Goal: Transaction & Acquisition: Purchase product/service

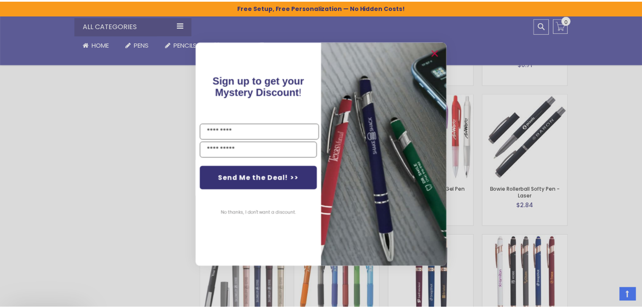
scroll to position [1450, 0]
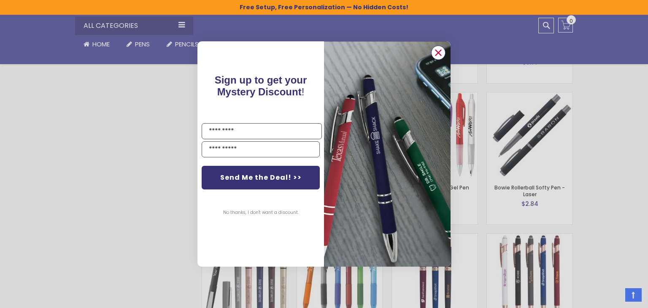
click at [434, 54] on div "Close dialog Sign up to get your Mystery Discount ! Name Email Send Me the Deal…" at bounding box center [324, 153] width 253 height 225
click at [434, 53] on circle "Close dialog" at bounding box center [438, 52] width 13 height 13
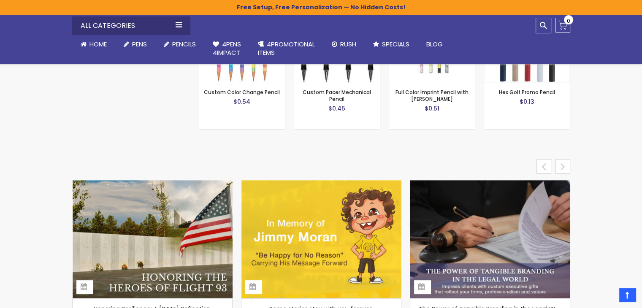
scroll to position [3434, 0]
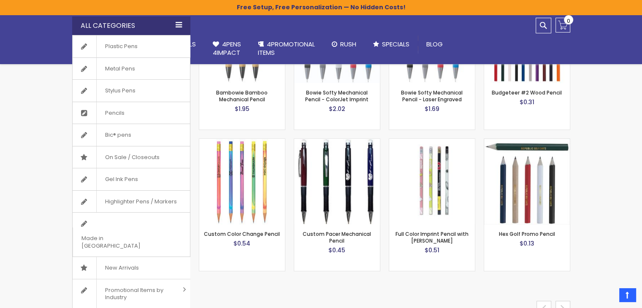
click at [120, 27] on div "All Categories" at bounding box center [131, 25] width 118 height 19
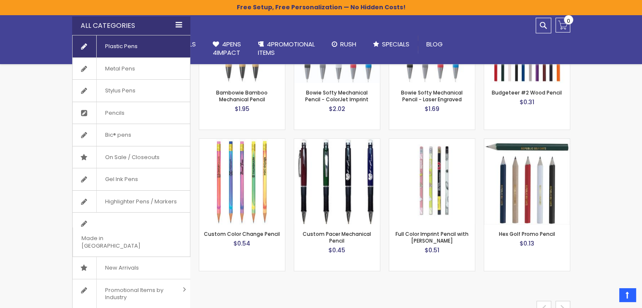
click at [123, 42] on span "Plastic Pens" at bounding box center [121, 46] width 50 height 22
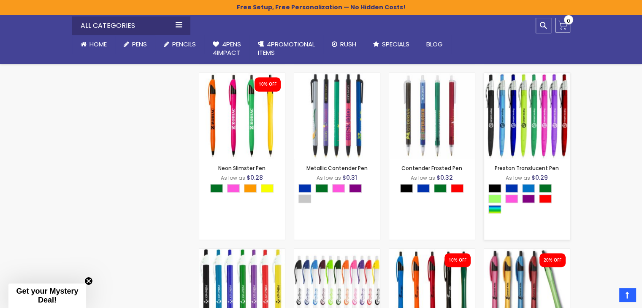
scroll to position [549, 0]
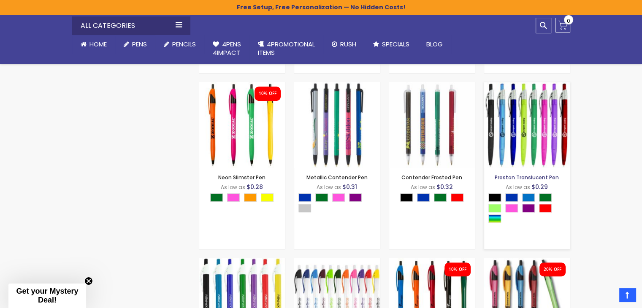
click at [553, 178] on link "Preston Translucent Pen" at bounding box center [527, 177] width 64 height 7
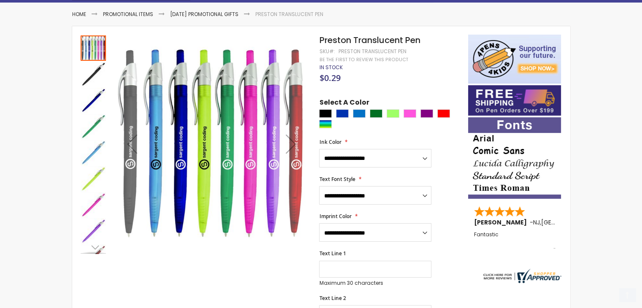
scroll to position [127, 0]
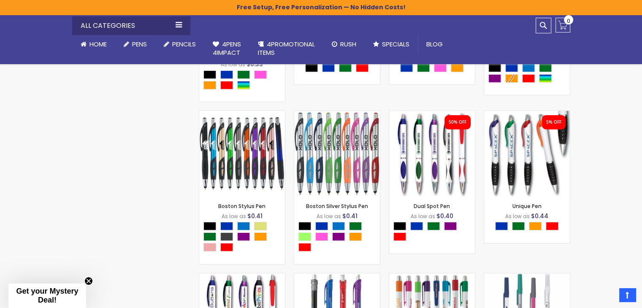
scroll to position [2502, 0]
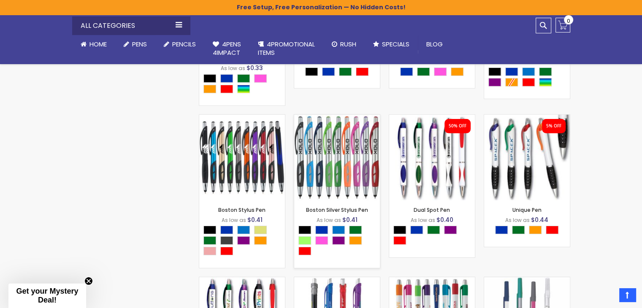
click at [376, 172] on img at bounding box center [337, 158] width 86 height 86
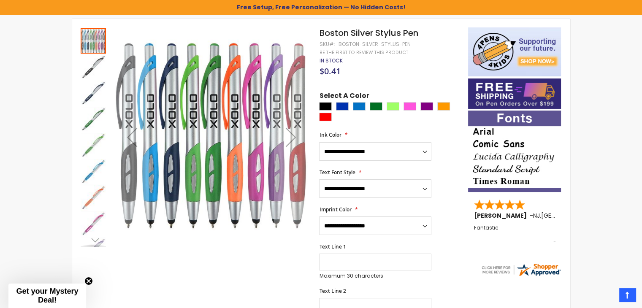
scroll to position [141, 0]
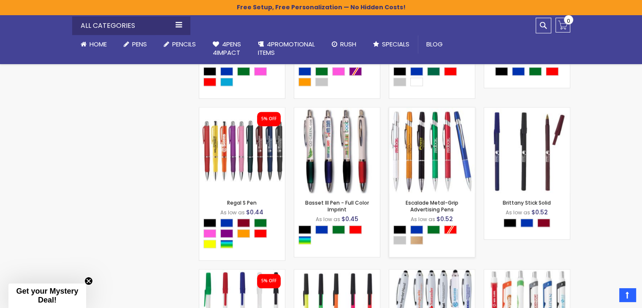
scroll to position [3948, 0]
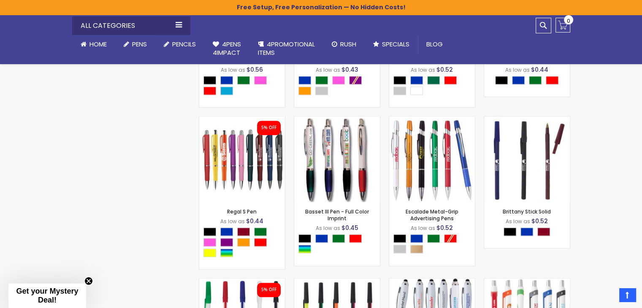
drag, startPoint x: 422, startPoint y: 149, endPoint x: 594, endPoint y: 108, distance: 176.7
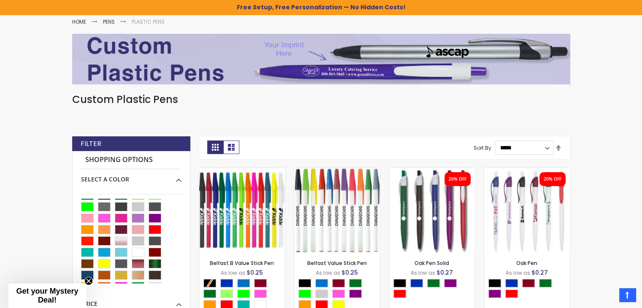
scroll to position [109, 0]
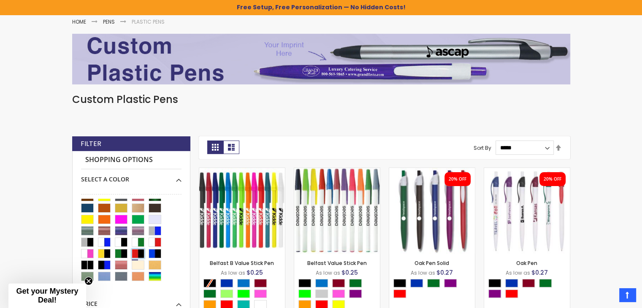
click at [138, 252] on div "Red|Black" at bounding box center [138, 253] width 13 height 9
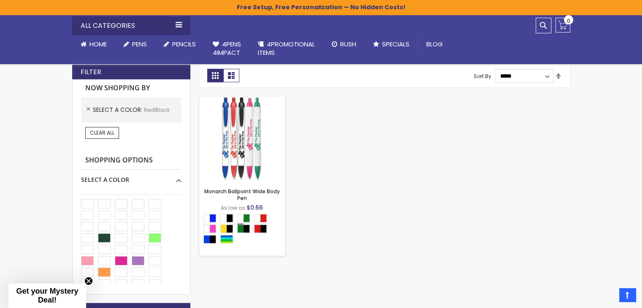
scroll to position [169, 0]
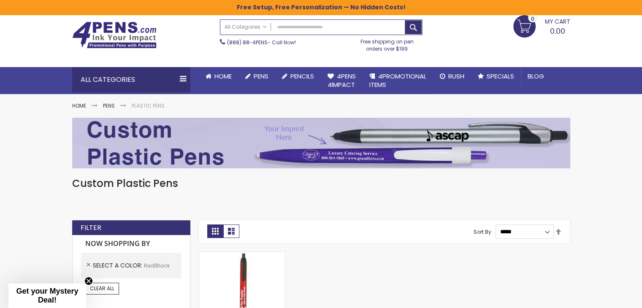
scroll to position [84, 0]
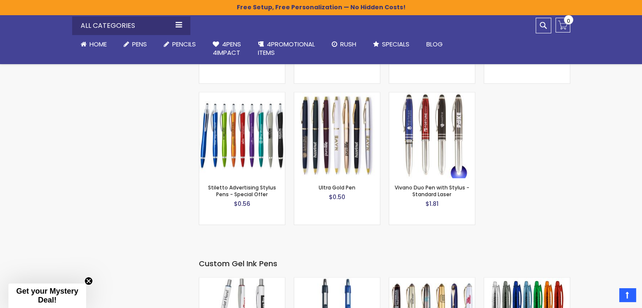
scroll to position [939, 0]
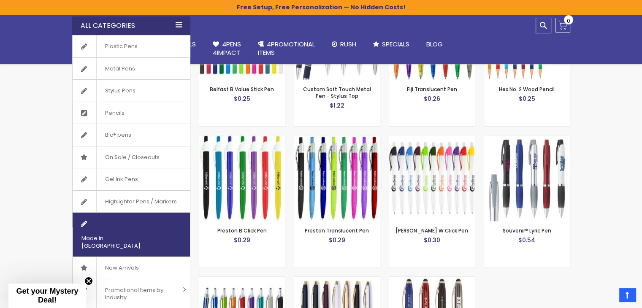
click at [141, 231] on span "Made in [GEOGRAPHIC_DATA]" at bounding box center [121, 242] width 96 height 29
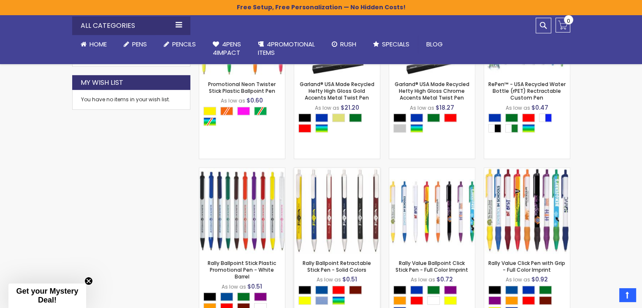
scroll to position [718, 0]
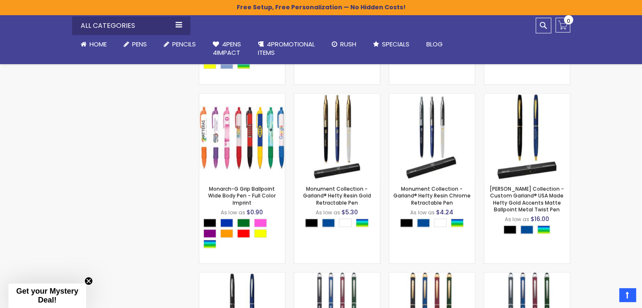
drag, startPoint x: 329, startPoint y: 227, endPoint x: 82, endPoint y: 233, distance: 247.1
click at [82, 233] on div "Checkout as a new customer Creating an account has many benefits: See order and…" at bounding box center [321, 208] width 507 height 1366
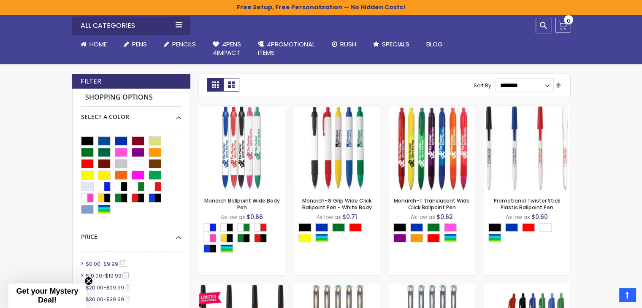
scroll to position [0, 0]
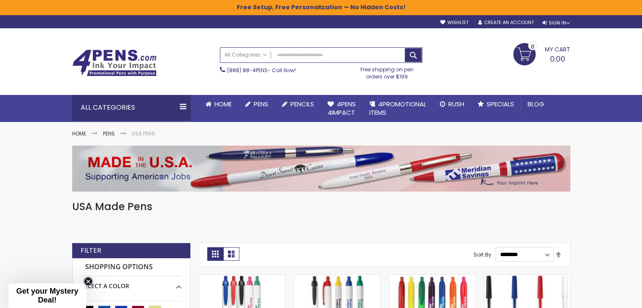
click at [88, 280] on circle "Close teaser" at bounding box center [88, 282] width 8 height 8
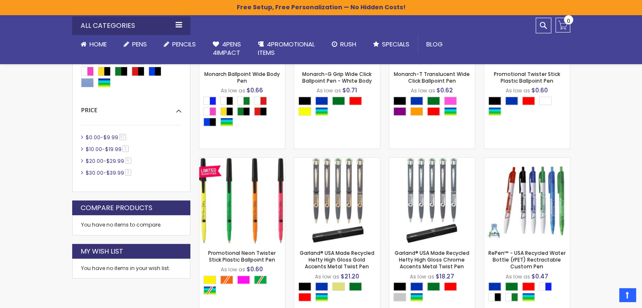
scroll to position [42, 0]
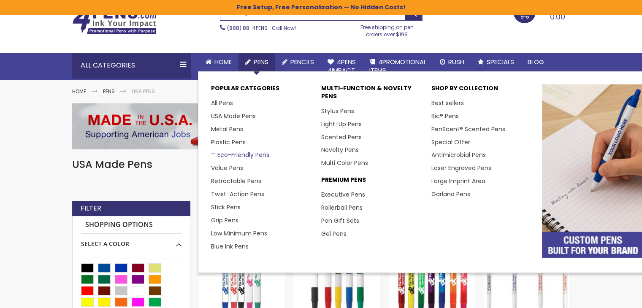
click at [235, 152] on link "Eco-Friendly Pens" at bounding box center [240, 155] width 58 height 8
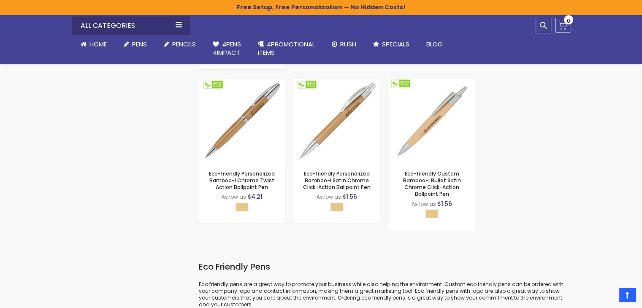
scroll to position [2026, 0]
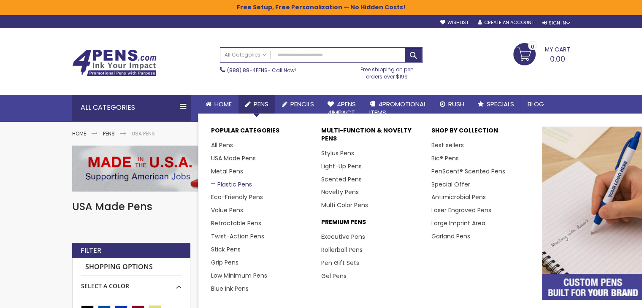
click at [239, 183] on link "Plastic Pens" at bounding box center [231, 184] width 41 height 8
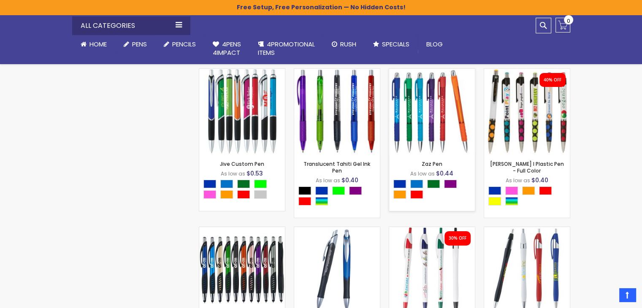
scroll to position [2632, 0]
